Goal: Browse casually

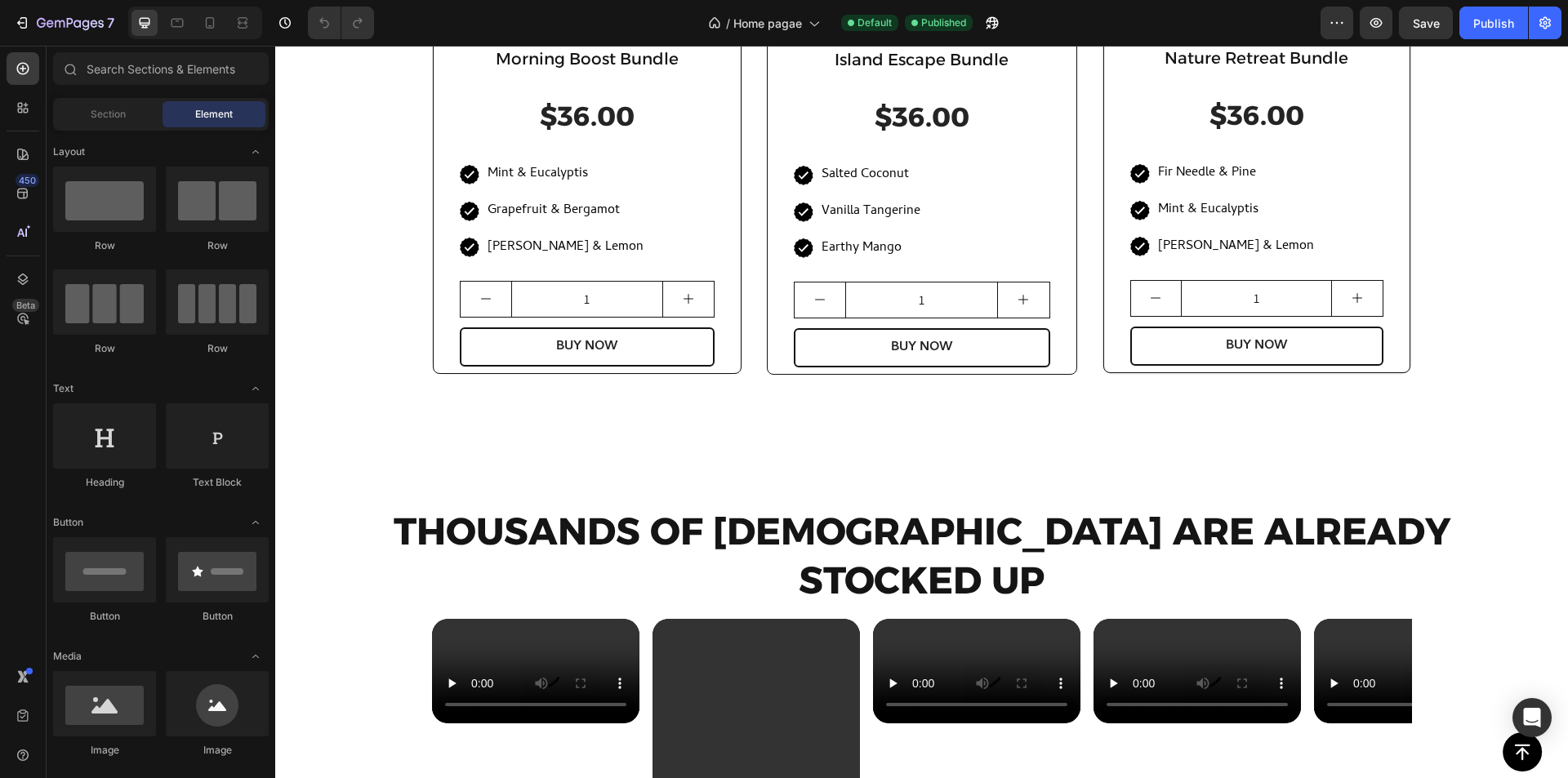
scroll to position [1330, 0]
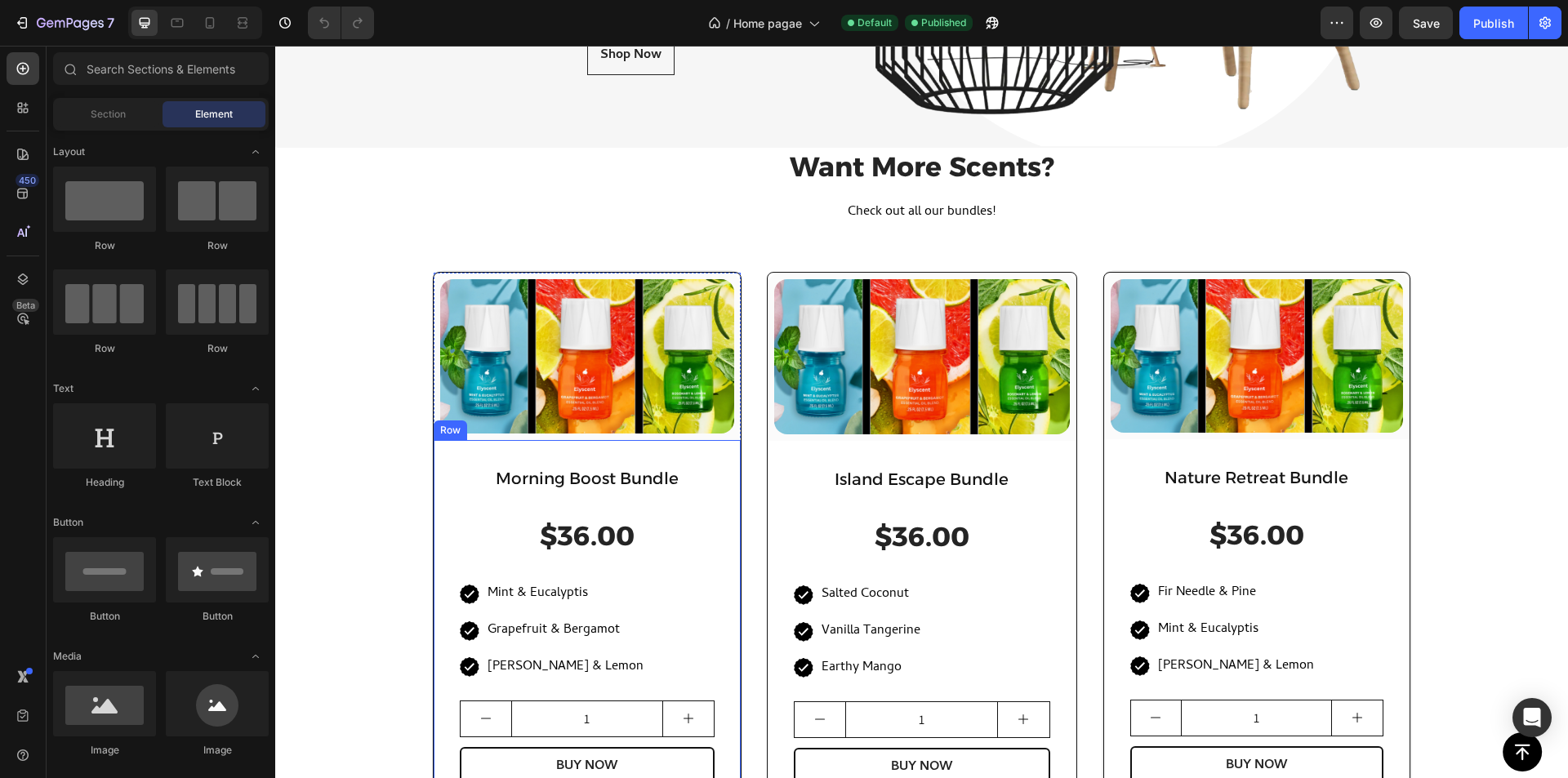
click at [462, 513] on div "Morning Boost Bundle Heading $36.00 (P) Price (P) Price Icon Mint & Eucalyptis …" at bounding box center [587, 626] width 255 height 320
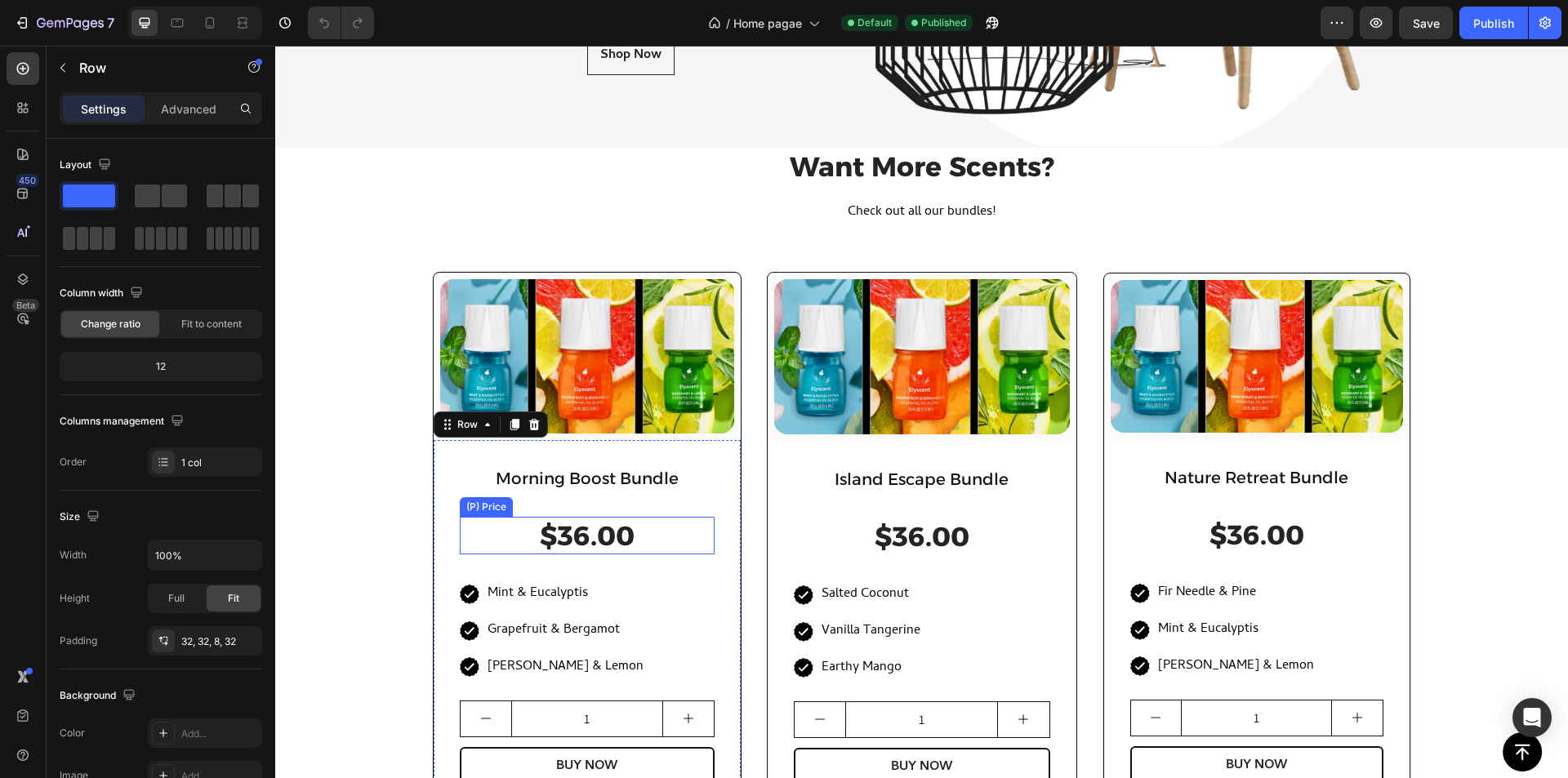
click at [528, 543] on div "$36.00" at bounding box center [587, 536] width 255 height 39
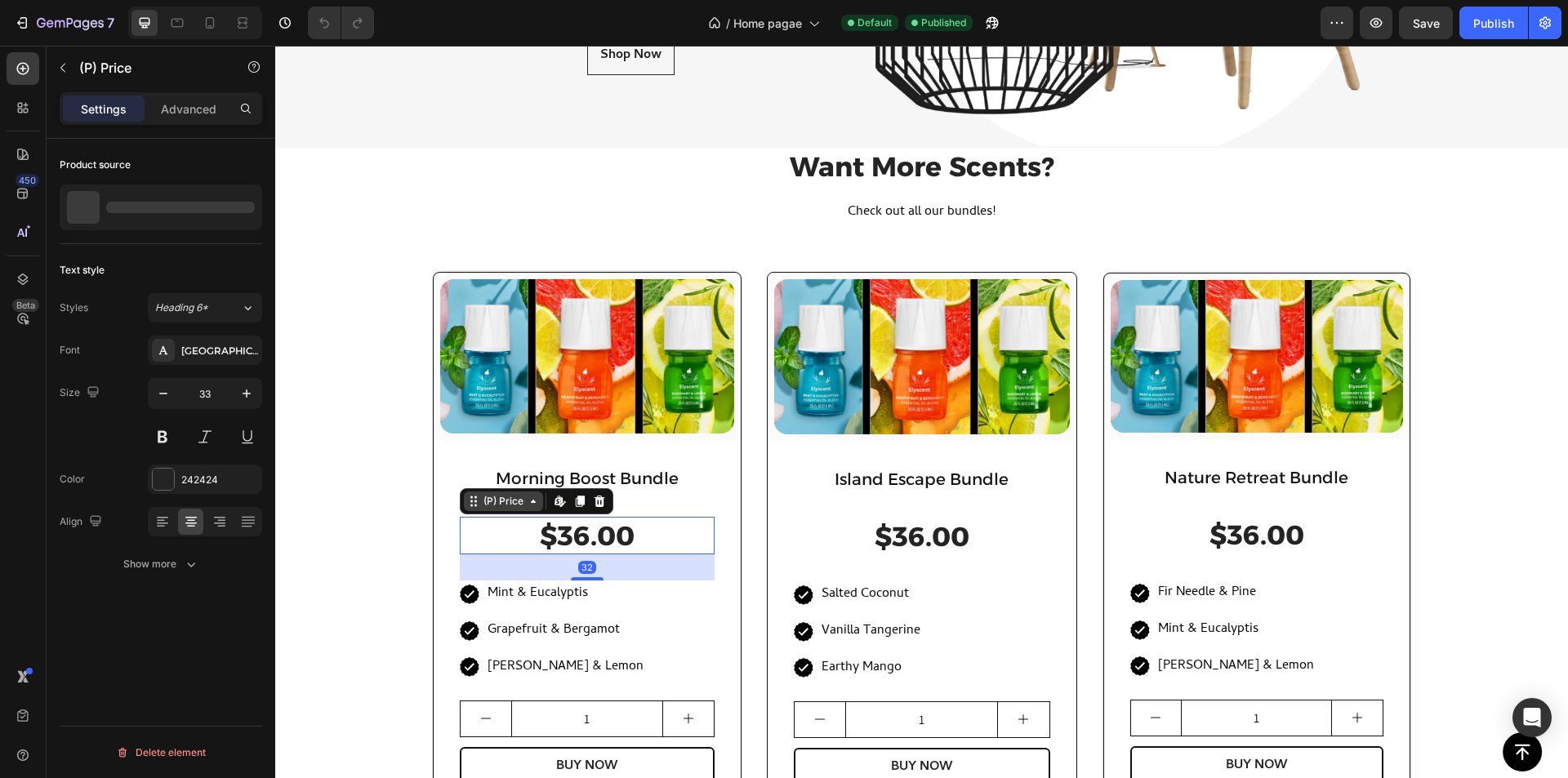
click at [498, 509] on div "(P) Price" at bounding box center [504, 501] width 79 height 20
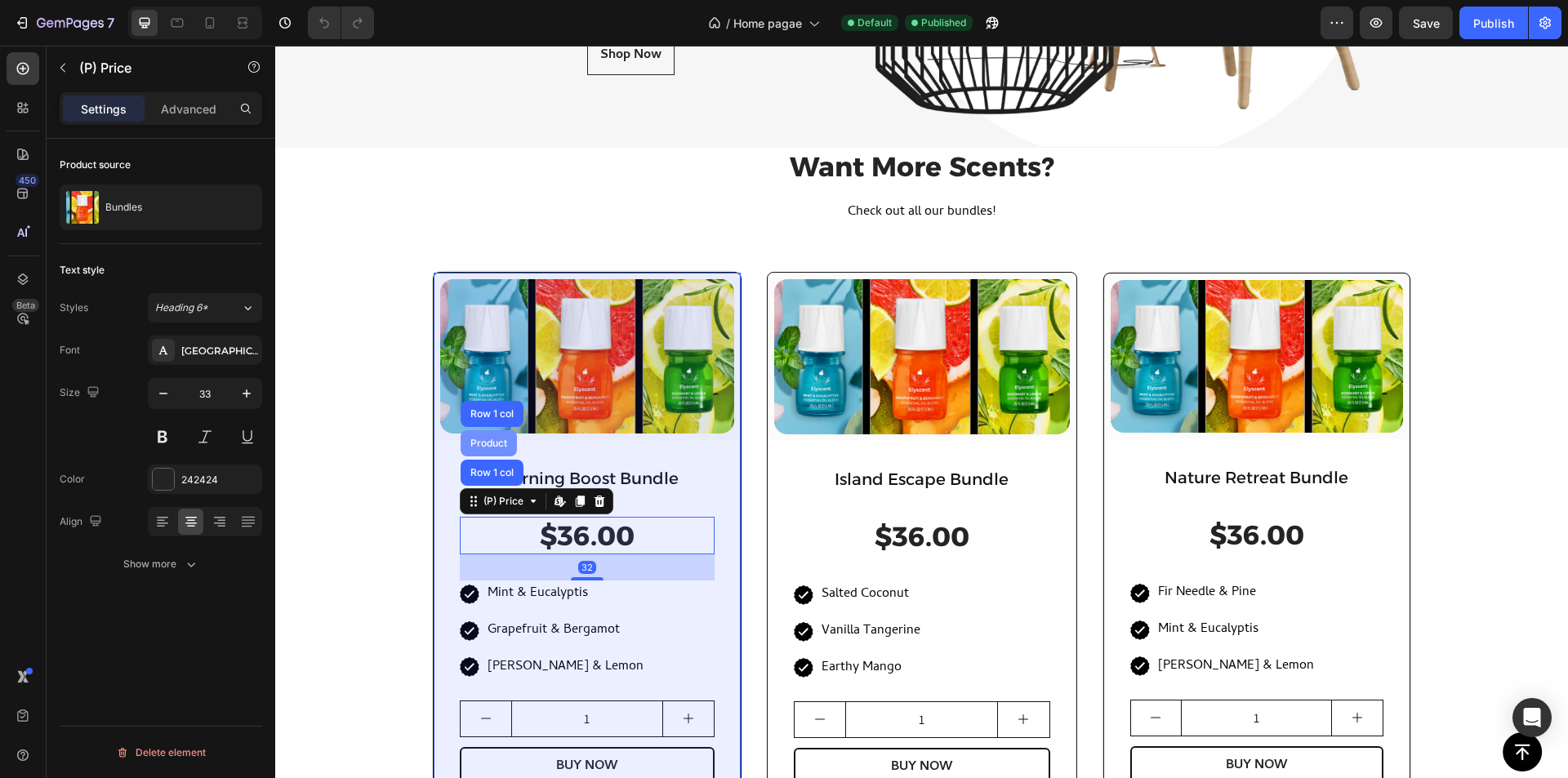
click at [494, 444] on div "Product" at bounding box center [489, 444] width 43 height 9
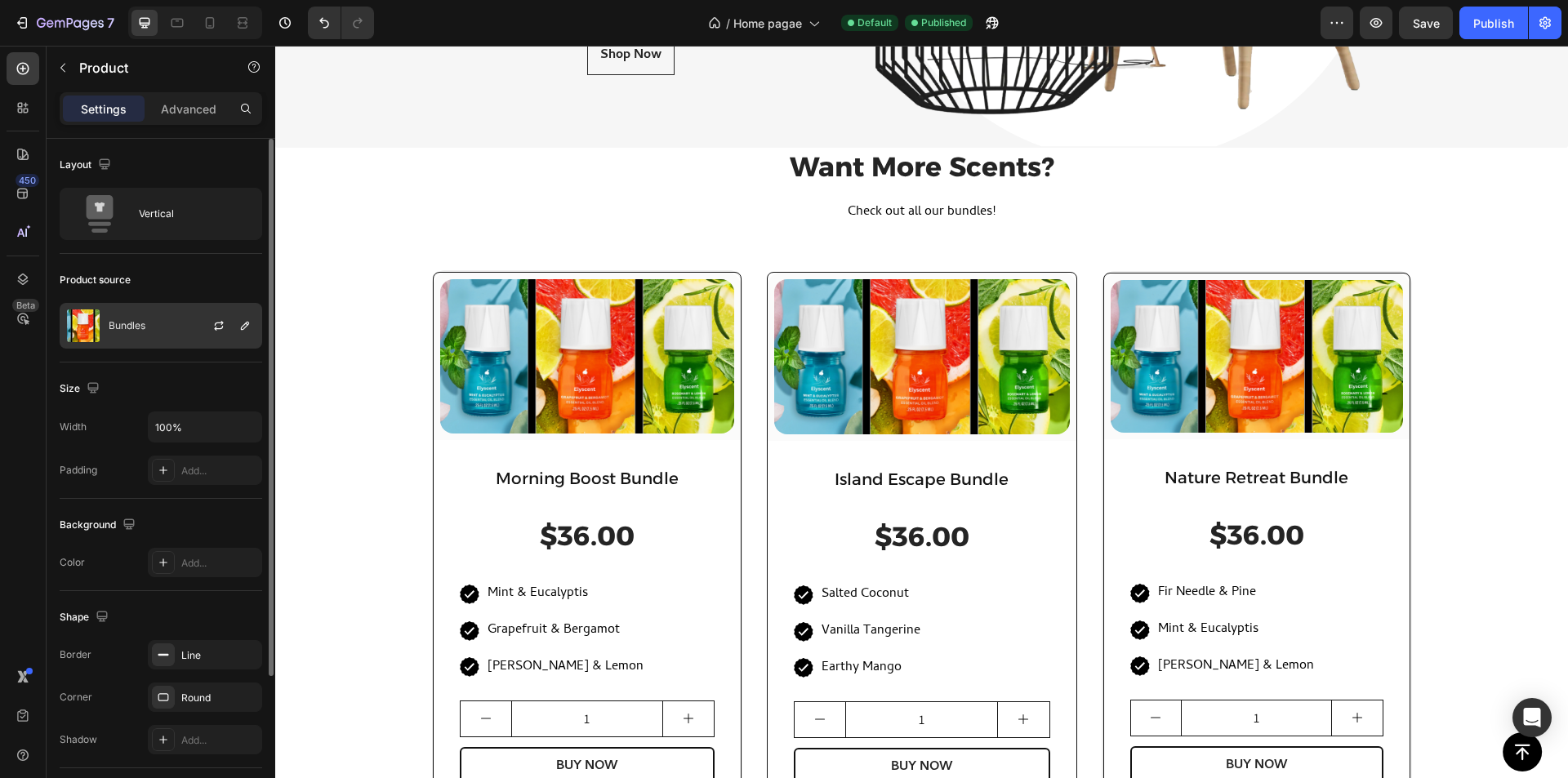
click at [151, 339] on div "Bundles" at bounding box center [160, 326] width 202 height 46
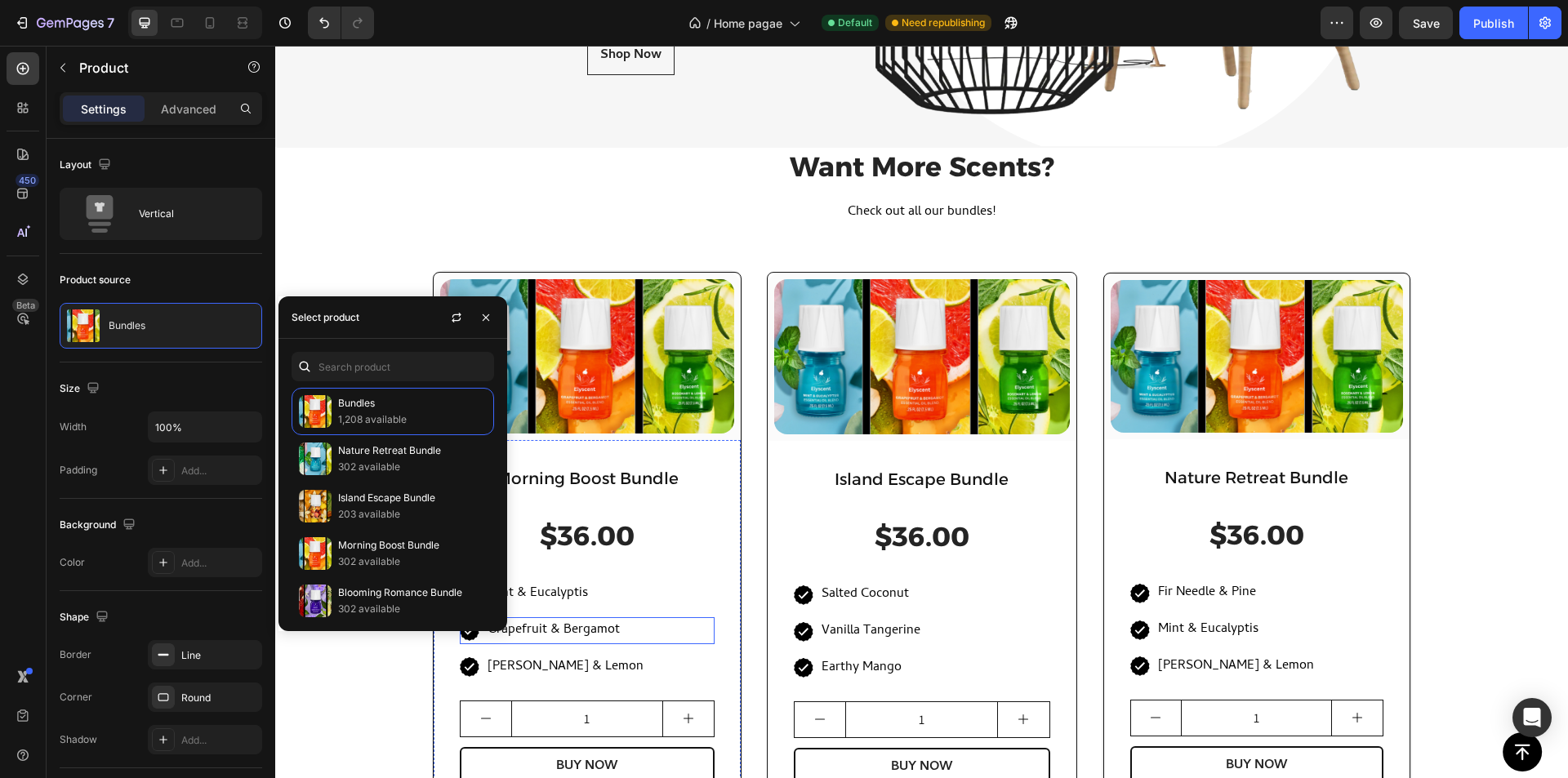
click at [667, 635] on div "Icon Grapefruit & Bergamot Text block Row" at bounding box center [587, 631] width 255 height 27
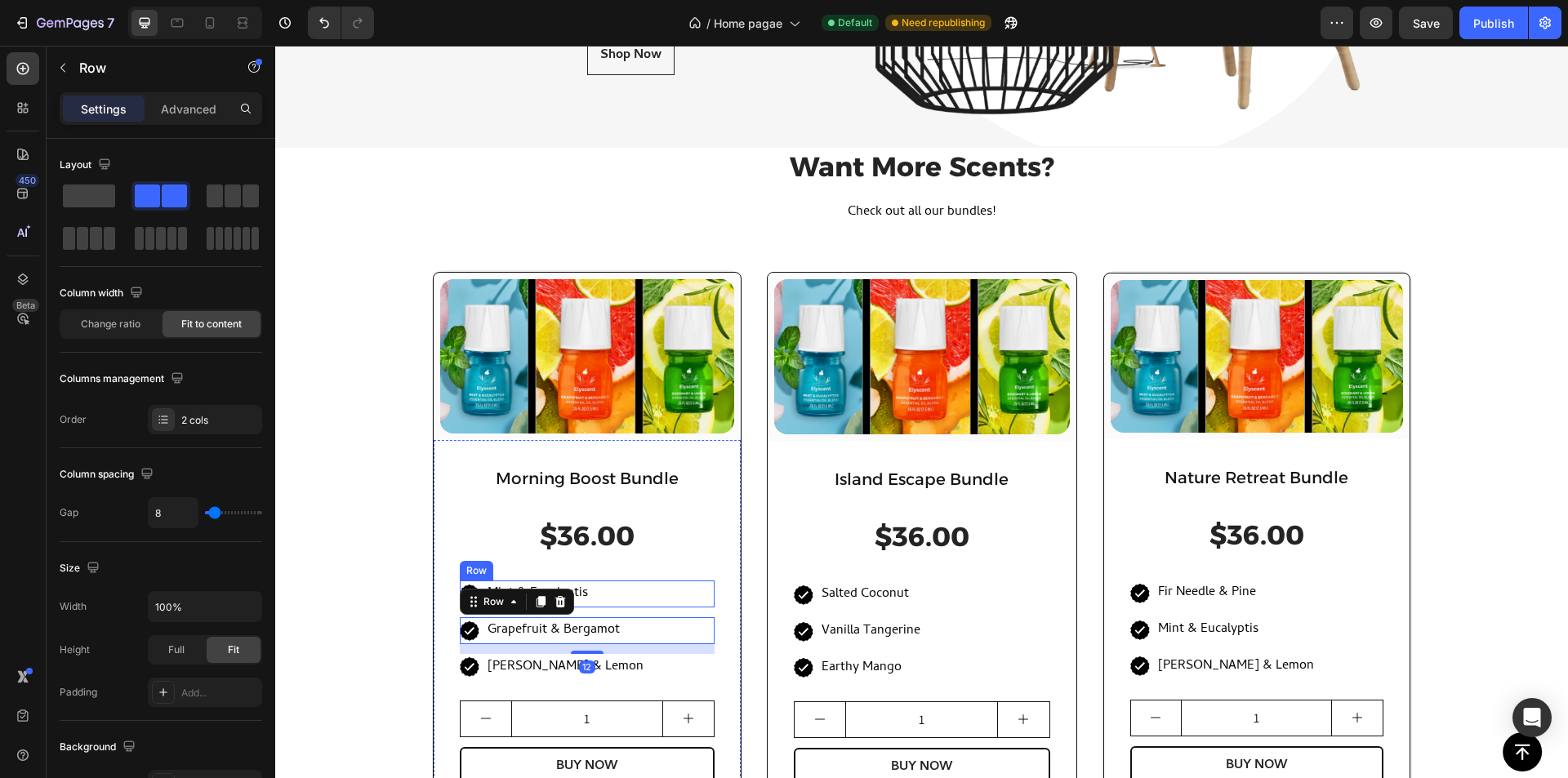
click at [593, 596] on div "Icon Mint & Eucalyptis Text block Row" at bounding box center [587, 594] width 255 height 27
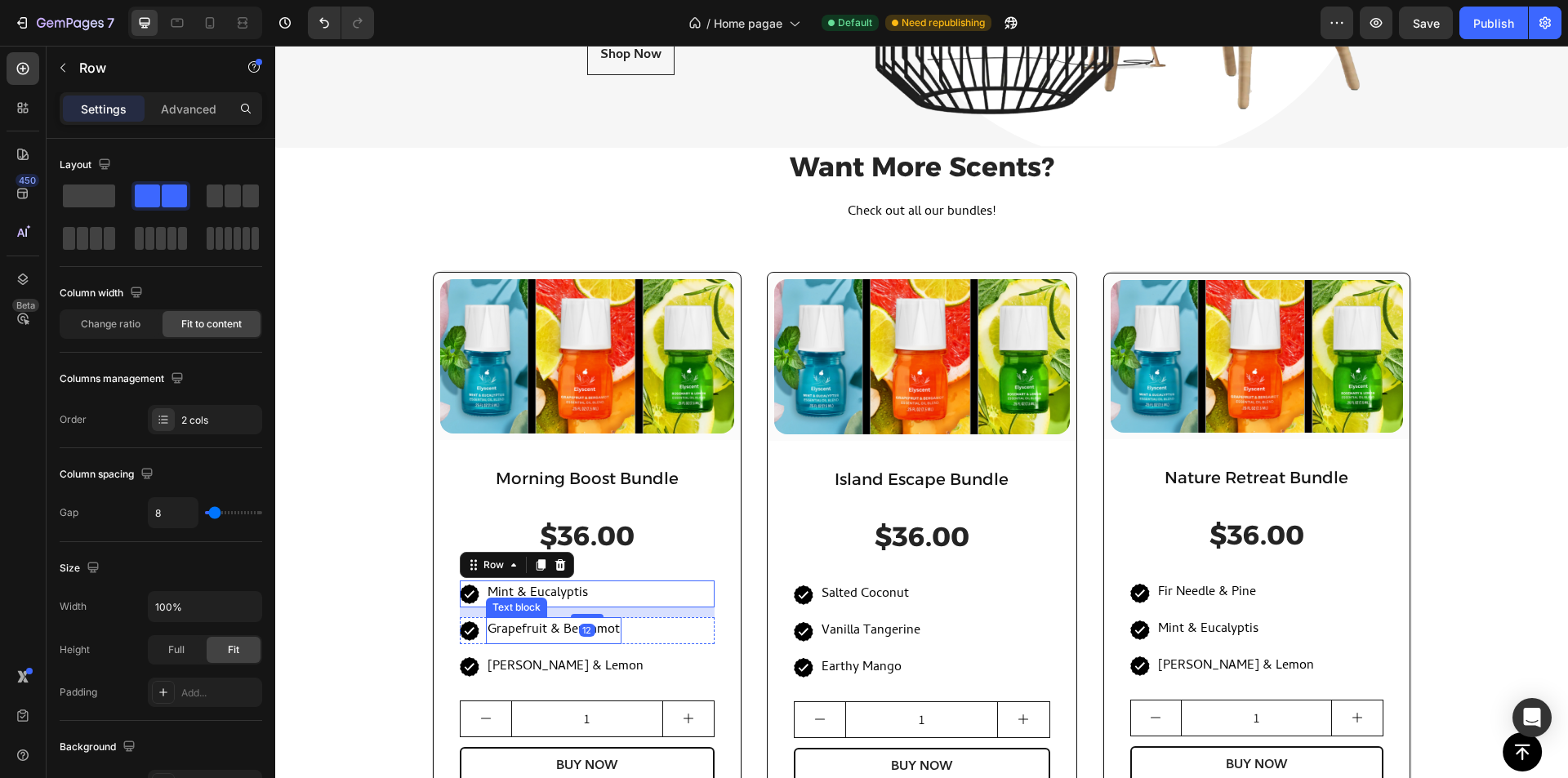
click at [606, 632] on p "Grapefruit & Bergamot" at bounding box center [554, 630] width 132 height 24
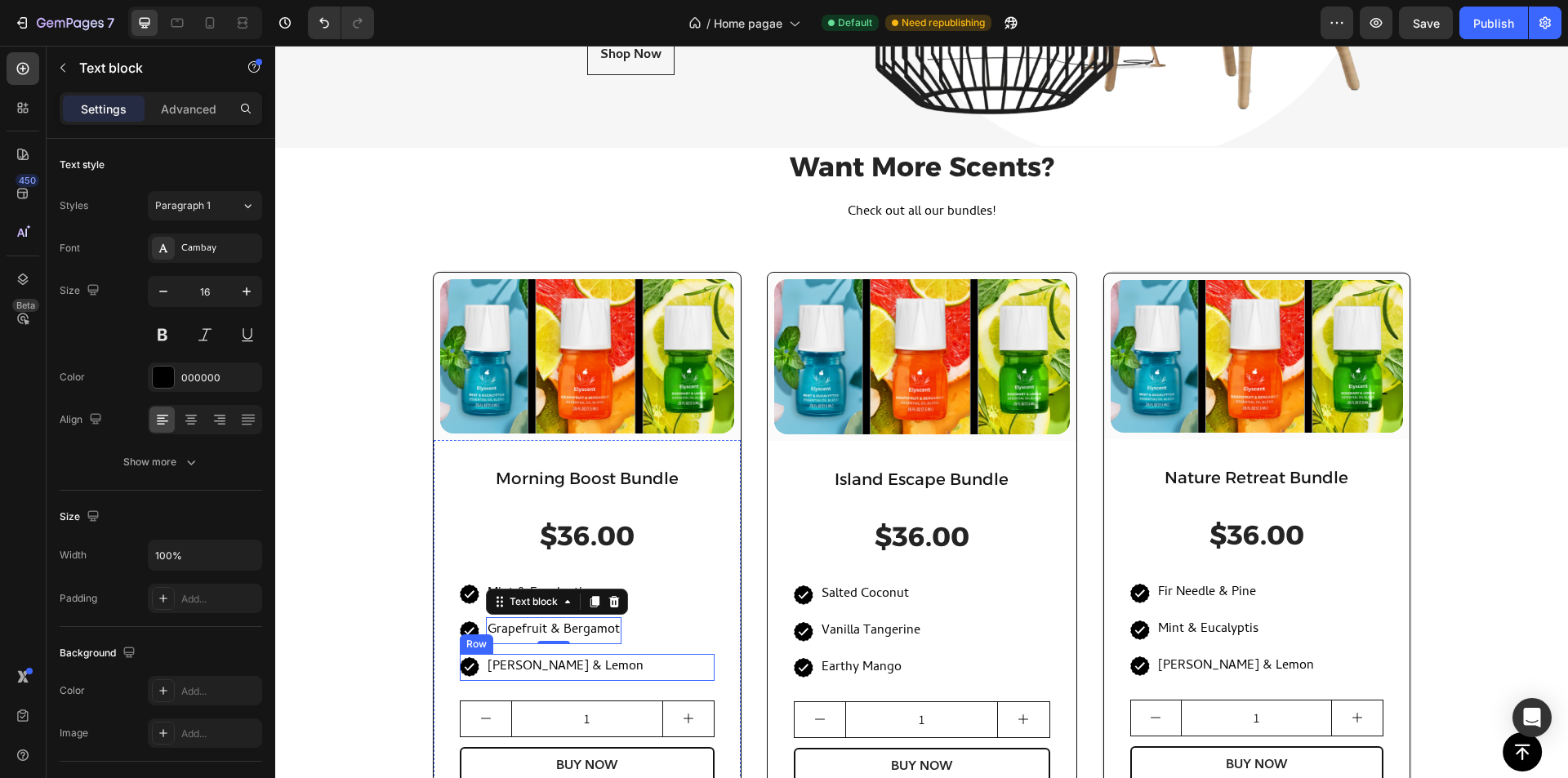
click at [624, 675] on div "Icon [PERSON_NAME] & Lemon Text block Row" at bounding box center [587, 668] width 255 height 27
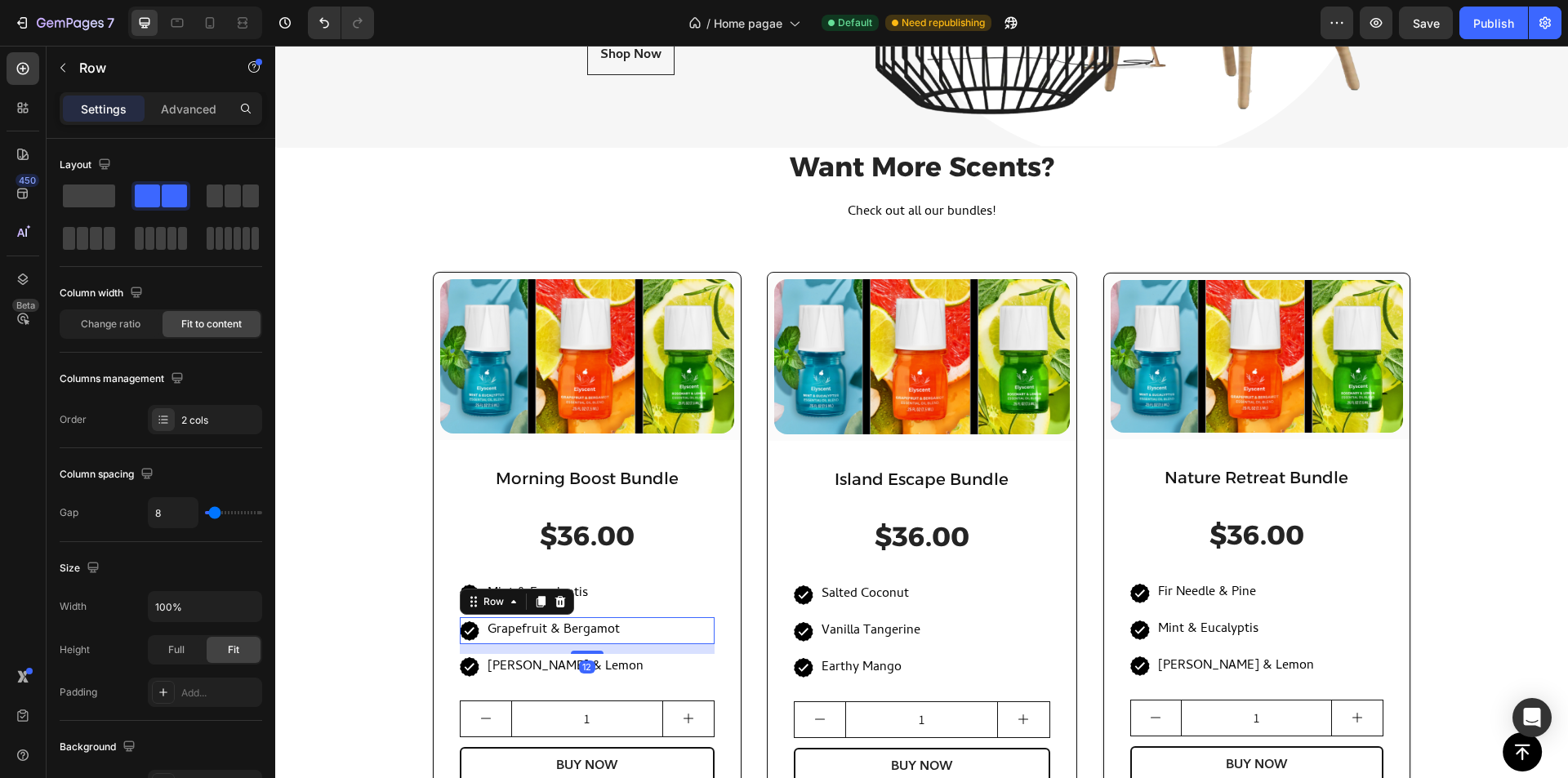
click at [629, 636] on div "Icon Grapefruit & Bergamot Text block Row 12" at bounding box center [587, 631] width 255 height 27
click at [636, 602] on div "Icon Mint & Eucalyptis Text block Row" at bounding box center [587, 594] width 255 height 27
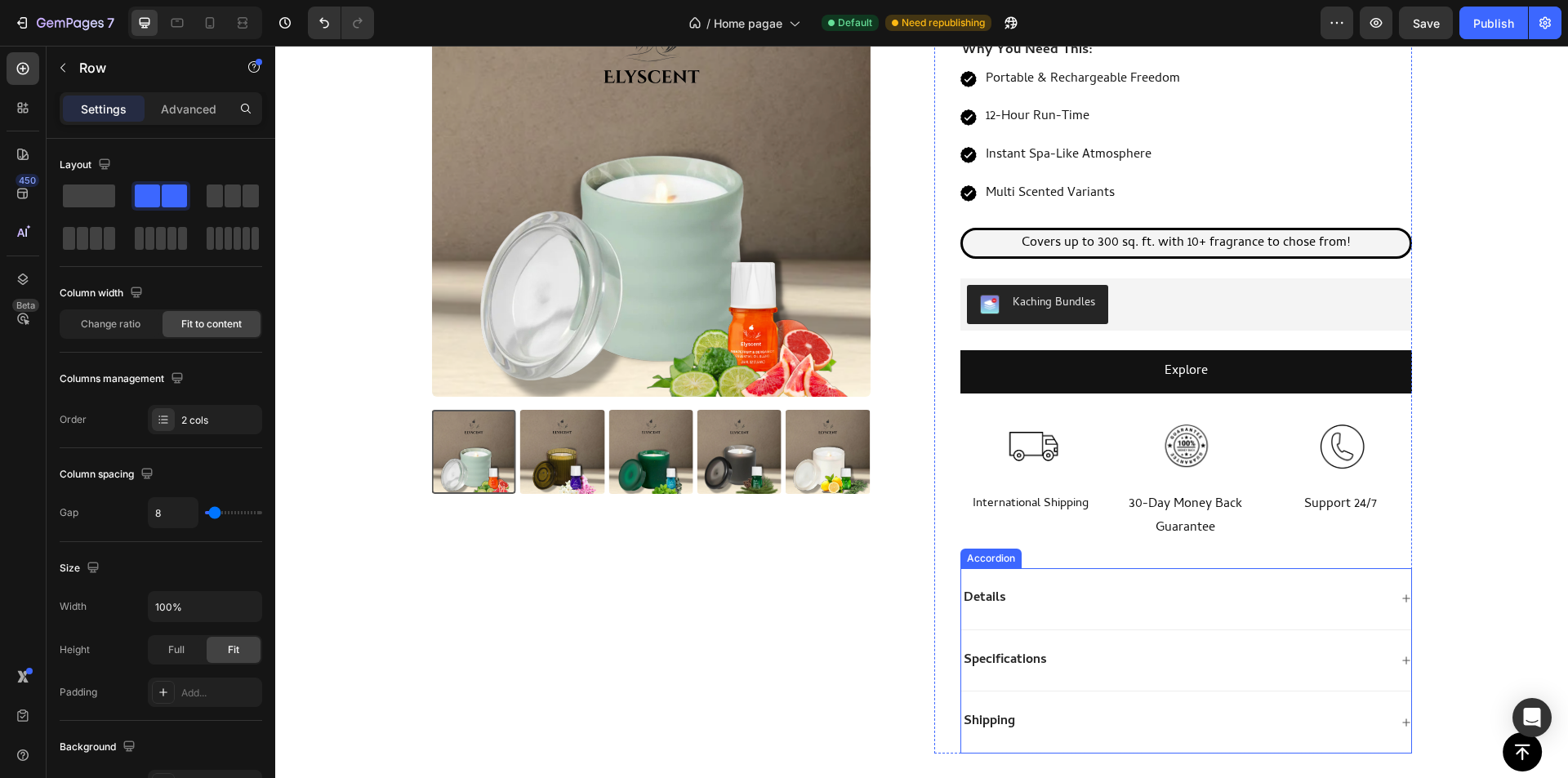
scroll to position [0, 0]
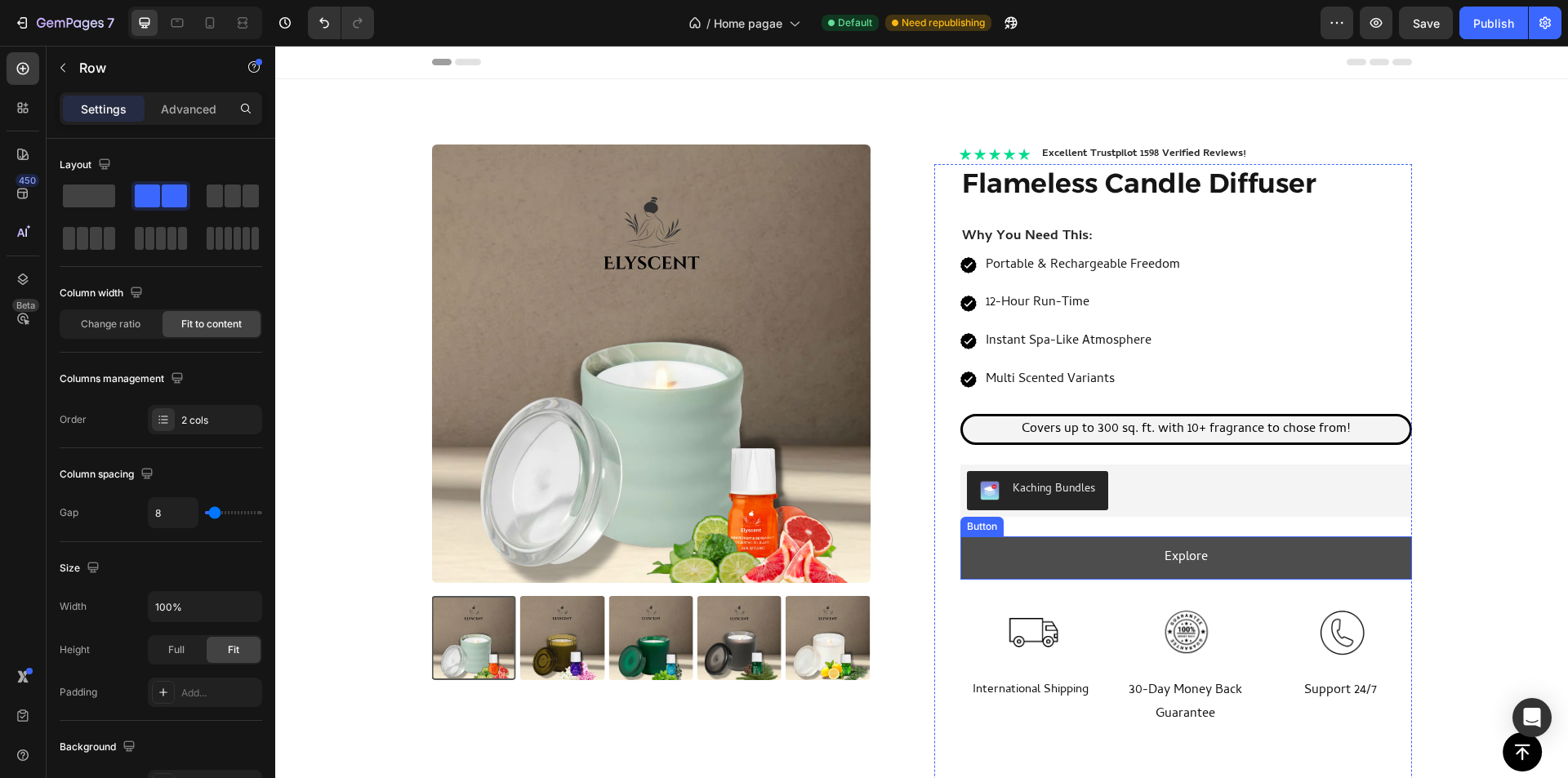
click at [995, 554] on link "Explore" at bounding box center [1187, 559] width 452 height 43
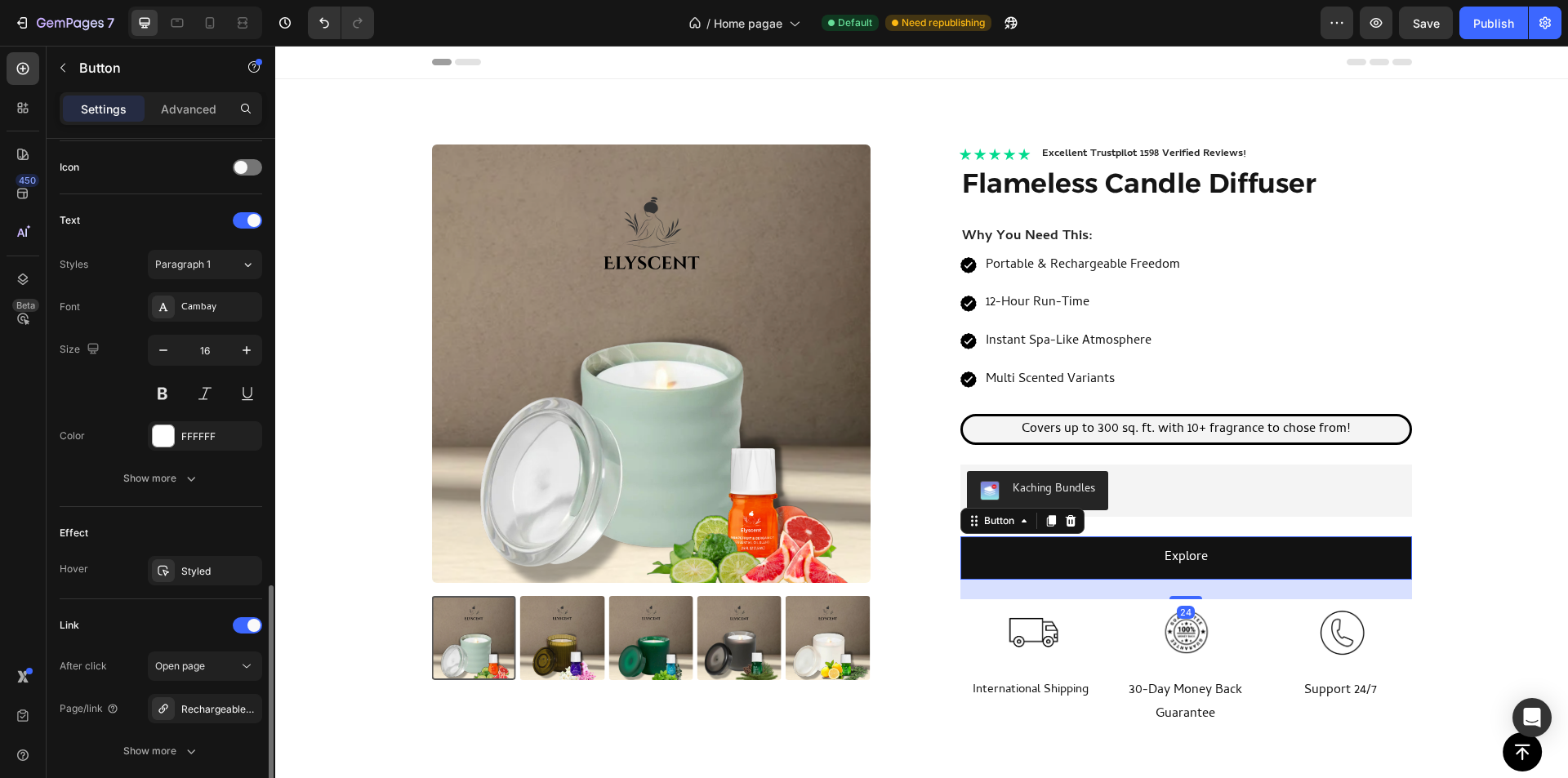
scroll to position [612, 0]
